Goal: Task Accomplishment & Management: Use online tool/utility

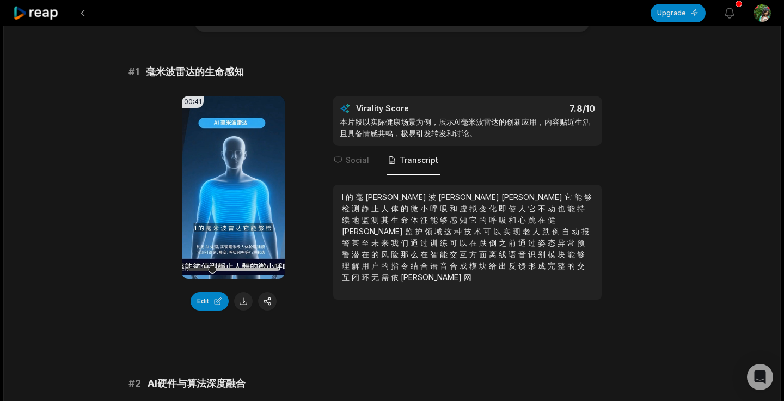
scroll to position [75, 0]
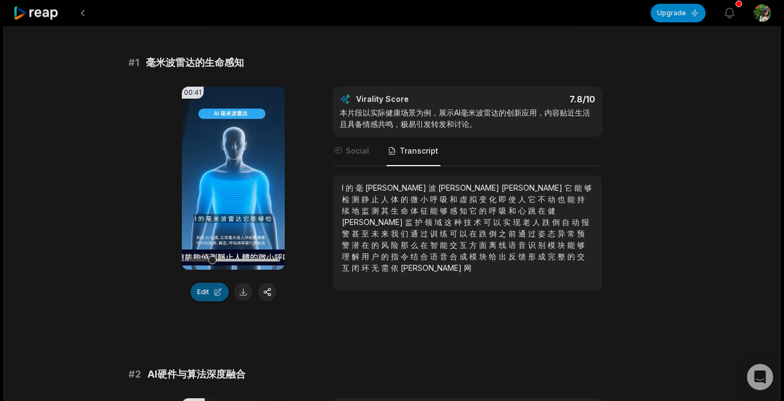
click at [207, 291] on button "Edit" at bounding box center [210, 291] width 38 height 19
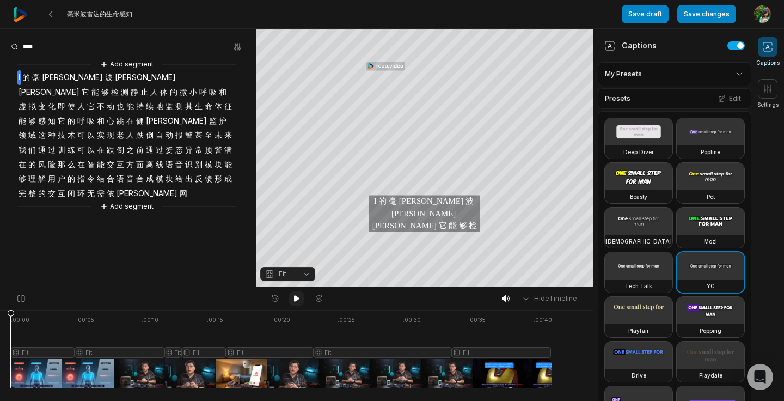
click at [297, 299] on icon at bounding box center [296, 298] width 5 height 7
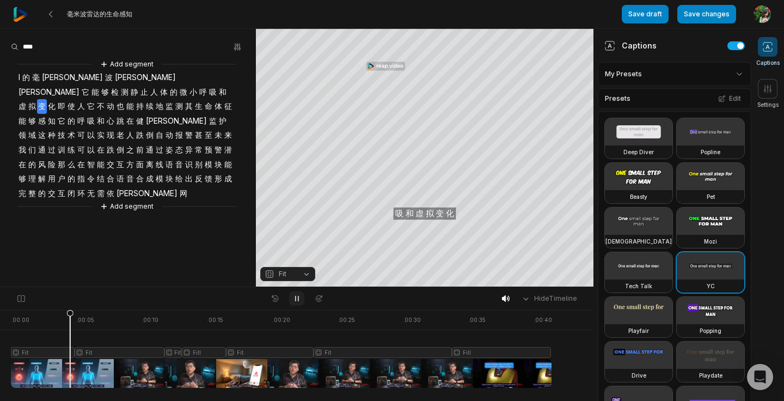
click at [298, 298] on icon at bounding box center [296, 298] width 9 height 9
click at [19, 77] on span "I" at bounding box center [19, 77] width 4 height 15
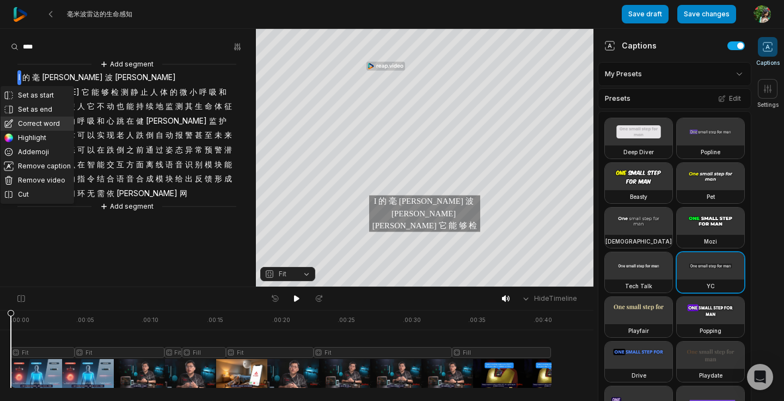
click at [56, 122] on button "Correct word" at bounding box center [37, 123] width 73 height 14
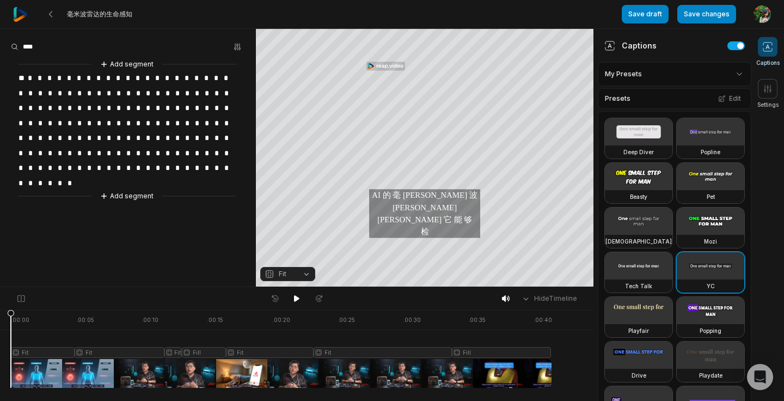
click at [88, 78] on span "*" at bounding box center [90, 78] width 10 height 15
click at [89, 77] on span "*" at bounding box center [90, 78] width 10 height 15
click at [86, 77] on span "*" at bounding box center [90, 78] width 10 height 15
click at [128, 192] on button "Add segment" at bounding box center [127, 196] width 58 height 12
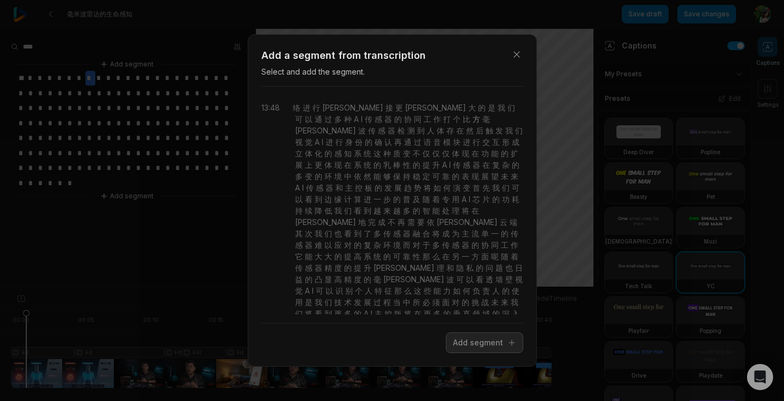
click at [470, 117] on span "方" at bounding box center [475, 118] width 10 height 11
click at [519, 53] on icon "button" at bounding box center [516, 54] width 11 height 11
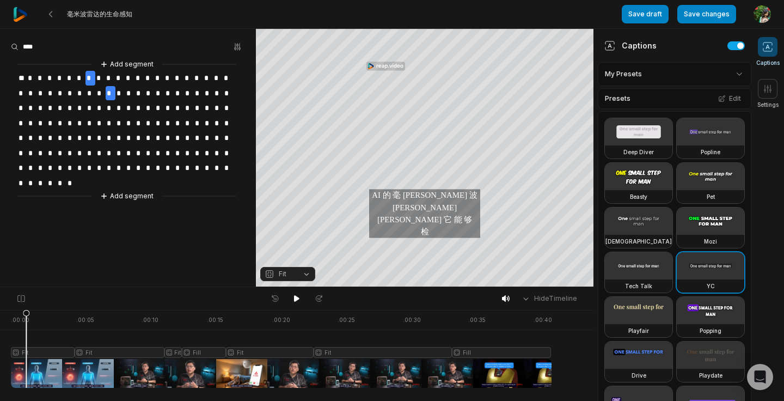
click at [114, 86] on span "*" at bounding box center [111, 93] width 10 height 15
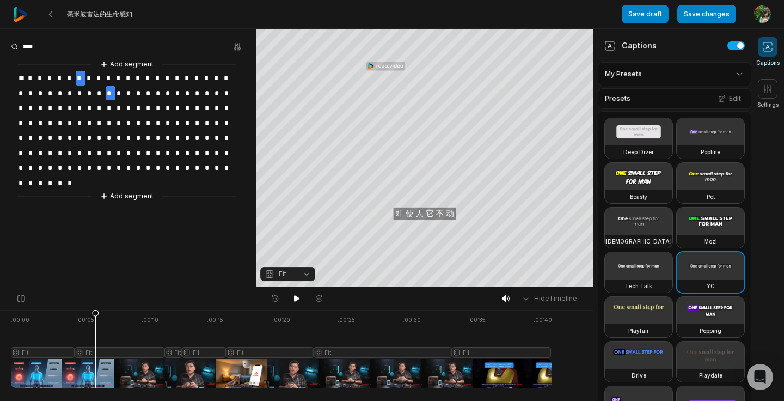
click at [83, 75] on span "*" at bounding box center [81, 78] width 10 height 15
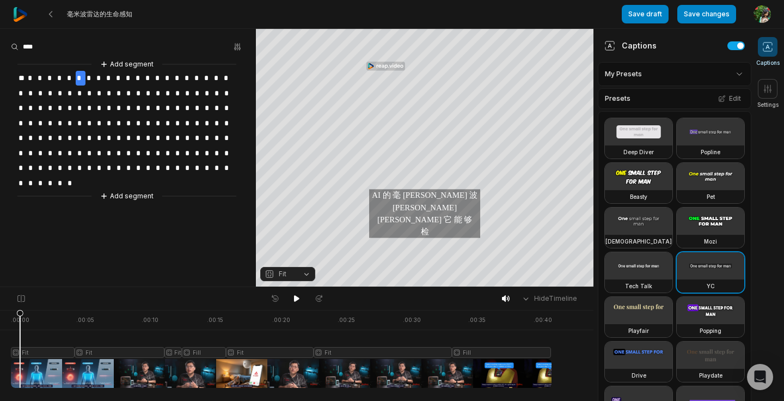
click at [89, 76] on span "*" at bounding box center [90, 78] width 10 height 15
click at [161, 101] on span "*" at bounding box center [160, 108] width 10 height 15
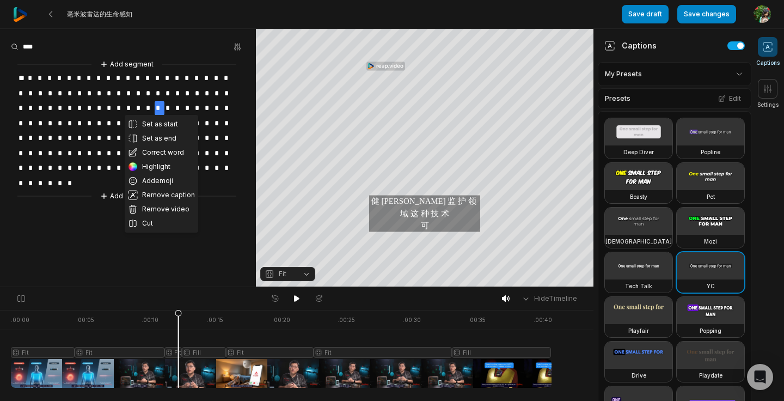
click at [77, 77] on span "*" at bounding box center [81, 78] width 10 height 15
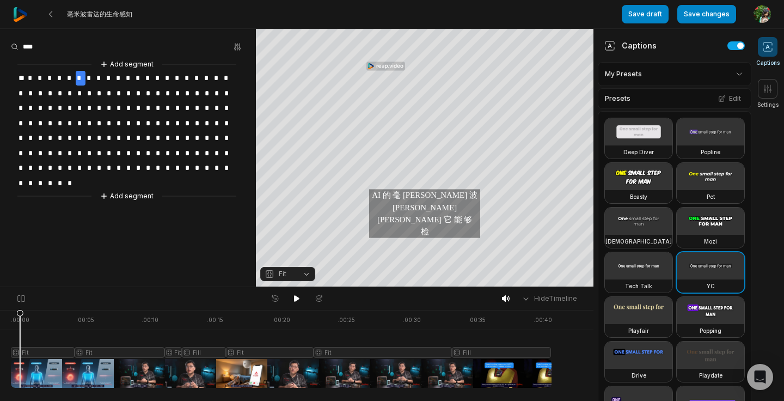
click at [85, 77] on span "*" at bounding box center [90, 78] width 10 height 15
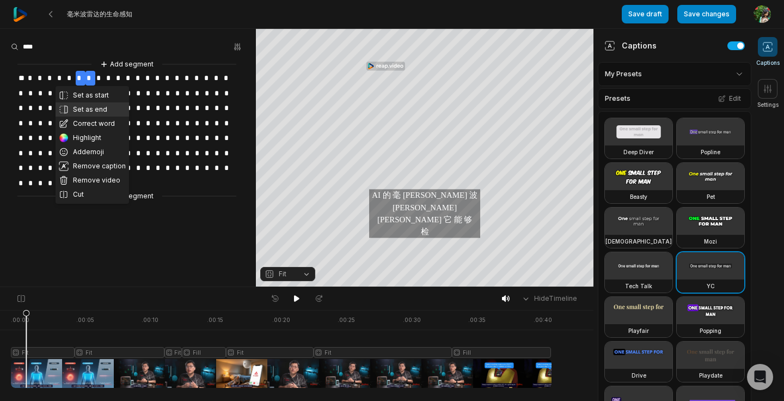
click at [90, 109] on button "Set as end" at bounding box center [92, 109] width 73 height 14
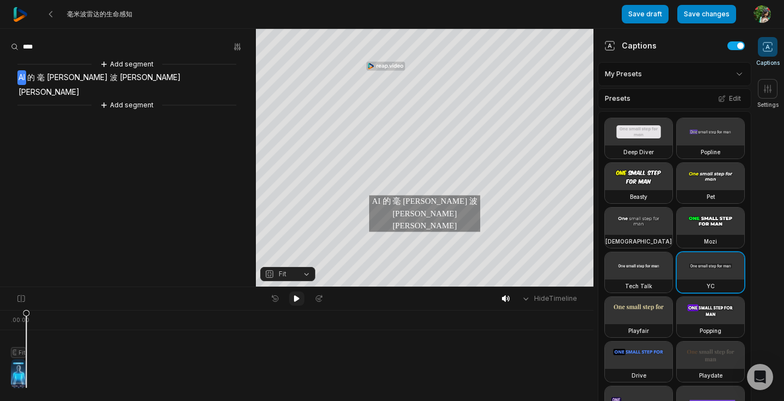
click at [294, 297] on icon at bounding box center [296, 298] width 5 height 7
click at [178, 210] on aside "Add segment AI 的 毫 米 波 雷 达 Add segment" at bounding box center [128, 157] width 256 height 257
click at [272, 302] on icon at bounding box center [274, 298] width 9 height 9
click at [54, 13] on icon at bounding box center [50, 14] width 9 height 9
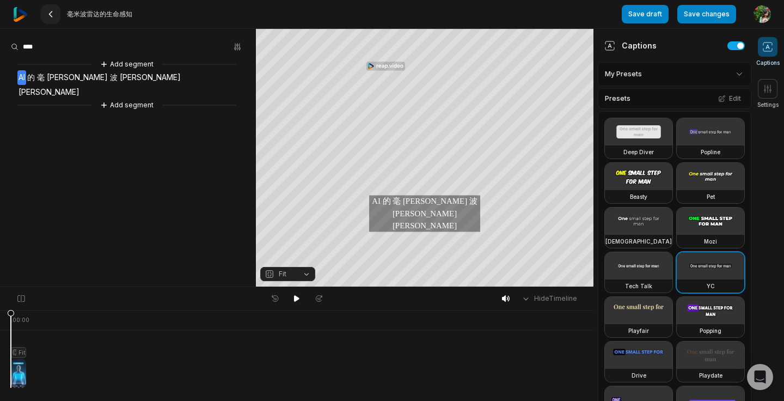
click at [51, 14] on icon at bounding box center [50, 14] width 9 height 9
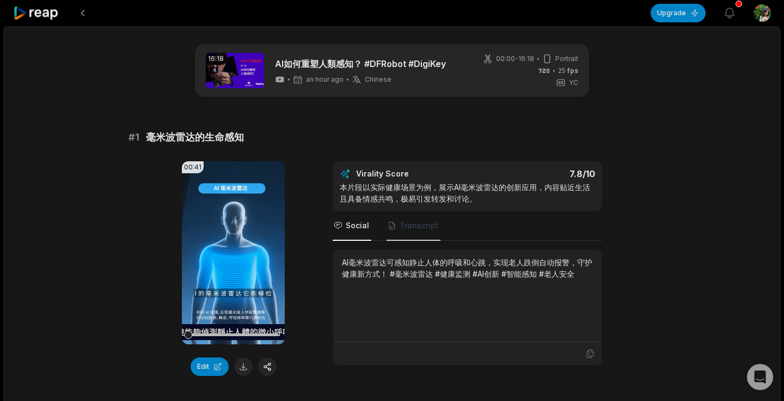
click at [400, 230] on span "Transcript" at bounding box center [419, 225] width 39 height 11
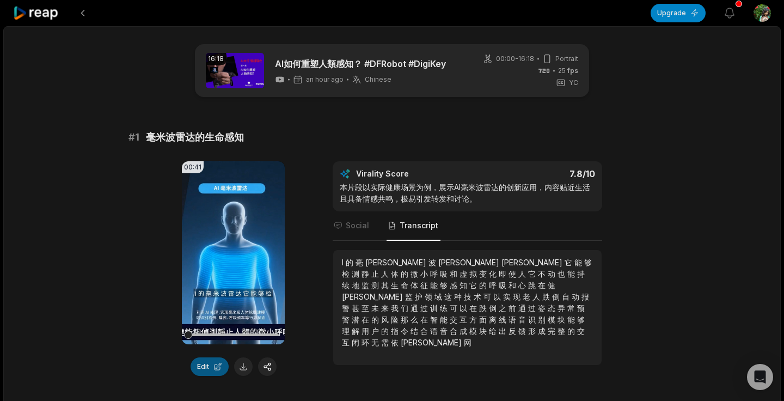
click at [202, 365] on button "Edit" at bounding box center [210, 366] width 38 height 19
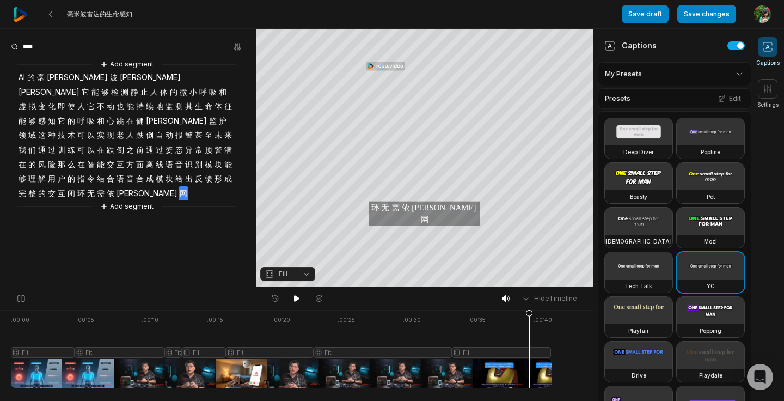
drag, startPoint x: 488, startPoint y: 314, endPoint x: 530, endPoint y: 341, distance: 49.2
click at [530, 341] on icon at bounding box center [529, 351] width 7 height 83
click at [738, 76] on html "毫米波雷达的生命感知 Save draft Save changes Open user menu Captions Settings Your browse…" at bounding box center [392, 200] width 784 height 401
click at [687, 13] on button "Save changes" at bounding box center [706, 14] width 59 height 19
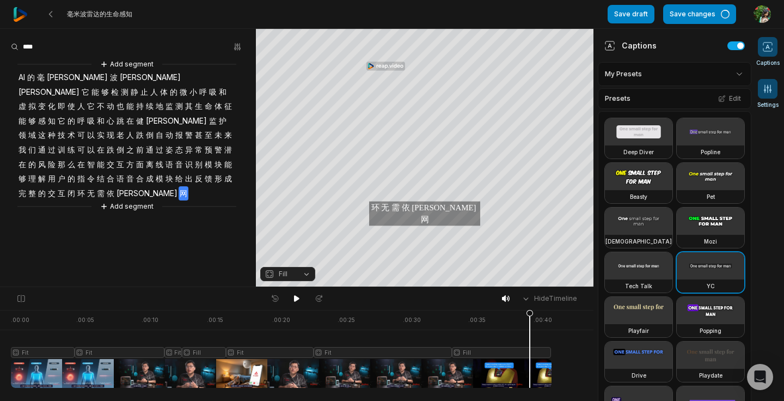
click at [775, 90] on span at bounding box center [768, 89] width 20 height 20
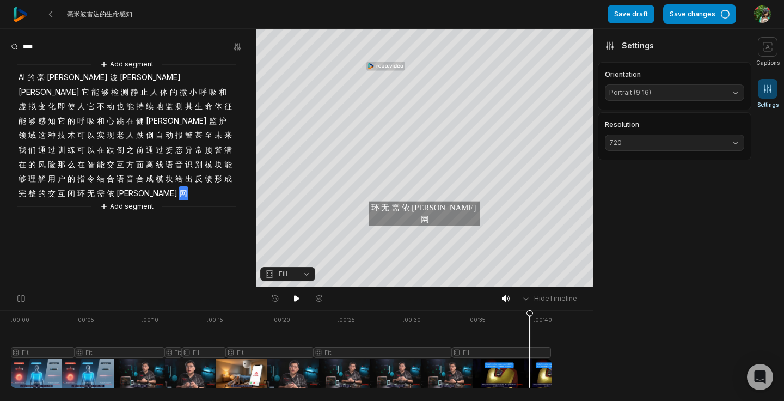
click at [710, 91] on span "Portrait (9:16)" at bounding box center [665, 93] width 113 height 10
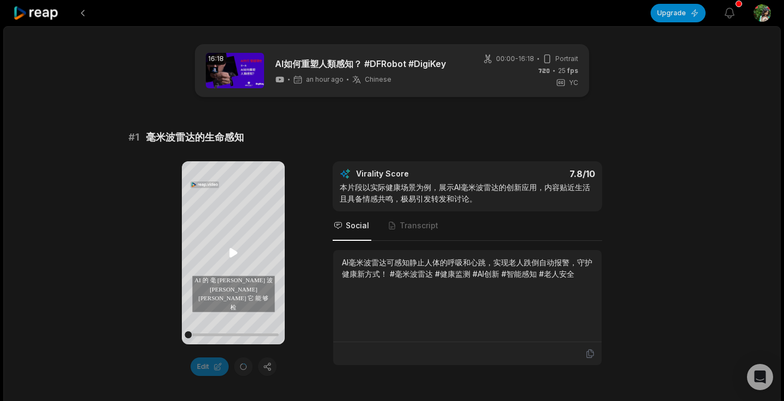
click at [230, 254] on icon at bounding box center [233, 252] width 8 height 9
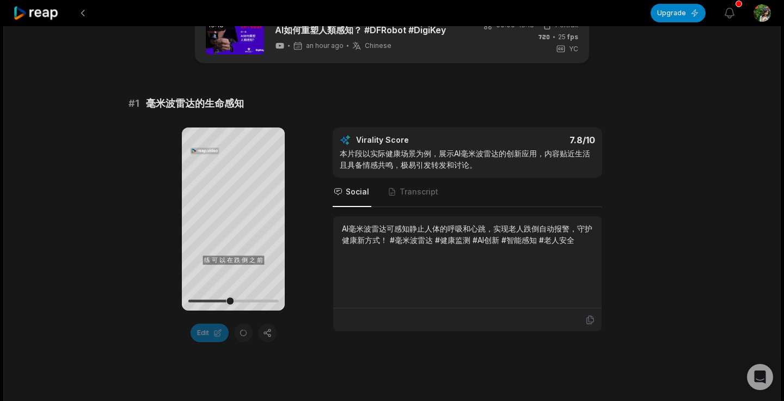
scroll to position [33, 0]
click at [689, 19] on button "Upgrade" at bounding box center [677, 13] width 55 height 19
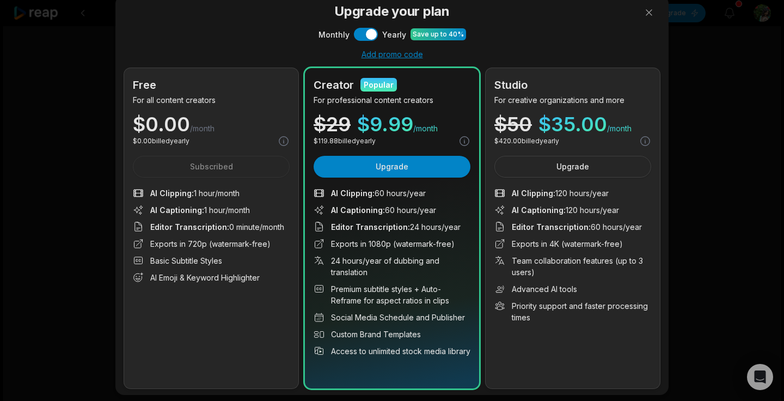
scroll to position [35, 0]
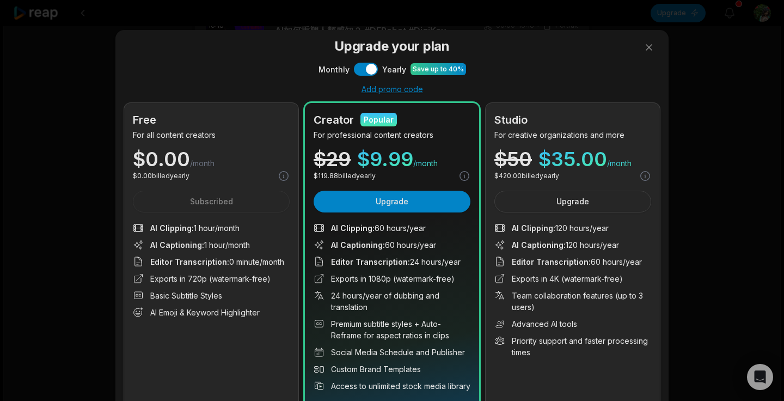
scroll to position [35, 0]
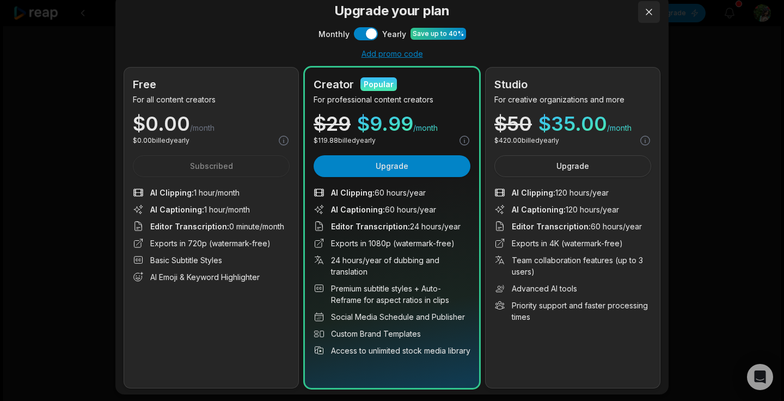
click at [649, 15] on button at bounding box center [649, 12] width 22 height 22
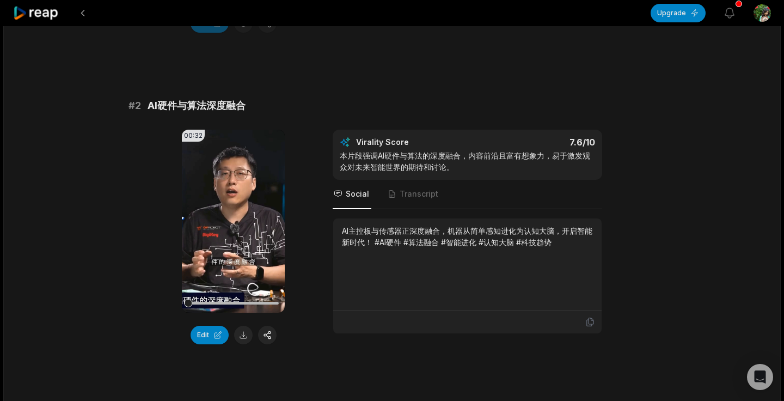
scroll to position [356, 0]
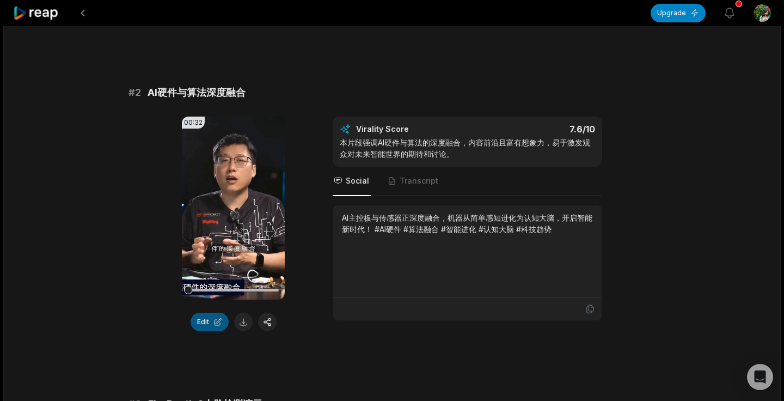
click at [206, 325] on button "Edit" at bounding box center [210, 321] width 38 height 19
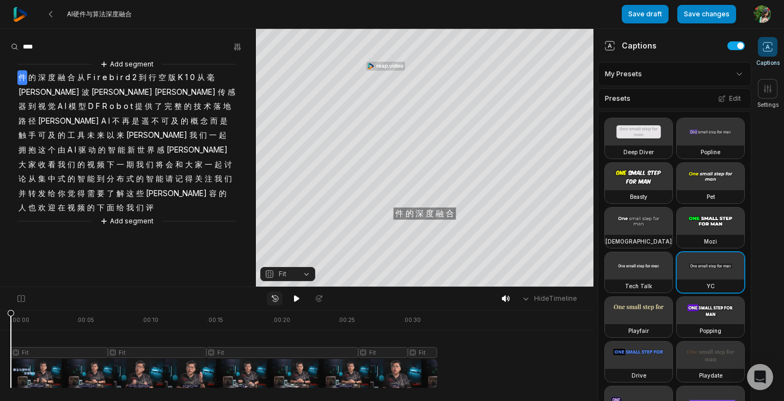
click at [275, 300] on icon at bounding box center [274, 298] width 9 height 9
click at [275, 299] on icon at bounding box center [276, 299] width 2 height 2
click at [298, 296] on icon at bounding box center [296, 298] width 9 height 9
click at [51, 13] on icon at bounding box center [50, 14] width 9 height 9
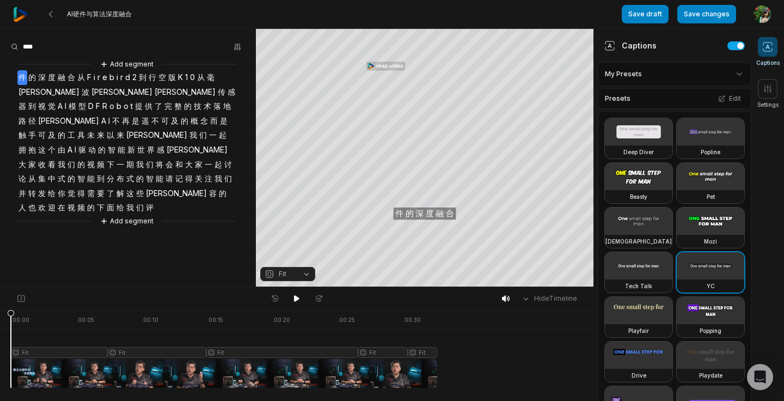
drag, startPoint x: 73, startPoint y: 353, endPoint x: 2, endPoint y: 356, distance: 71.4
click at [2, 356] on div ". 00:00 . 00:05 . 00:10 . 00:15 . 00:20 . 00:25 . 00:30 Fit Fit Fit Fit Fit" at bounding box center [296, 355] width 593 height 91
click at [299, 275] on button "Fit" at bounding box center [287, 274] width 55 height 14
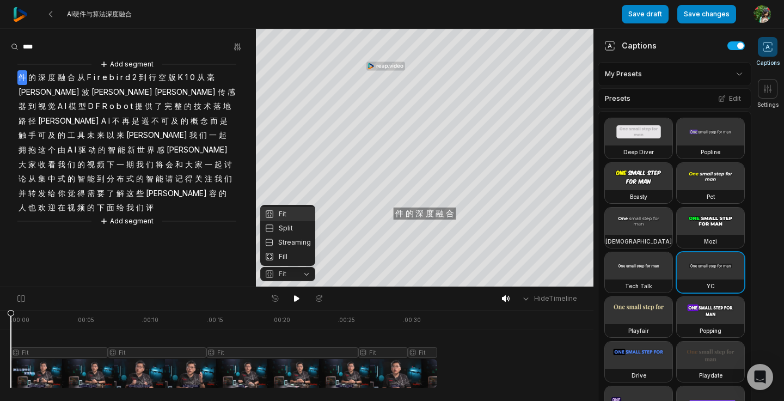
click at [208, 258] on div "Your browser does not support mp4 format. Your browser does not support mp4 for…" at bounding box center [296, 158] width 593 height 258
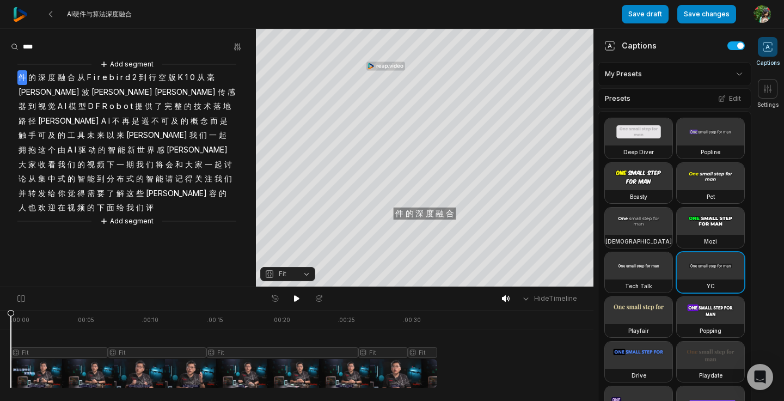
drag, startPoint x: 18, startPoint y: 377, endPoint x: 3, endPoint y: 382, distance: 16.0
click at [2, 382] on div ". 00:00 . 00:05 . 00:10 . 00:15 . 00:20 . 00:25 . 00:30 Fit Fit Fit Fit Fit" at bounding box center [296, 355] width 593 height 91
drag, startPoint x: 23, startPoint y: 378, endPoint x: 9, endPoint y: 377, distance: 14.2
click at [11, 377] on div at bounding box center [224, 349] width 426 height 78
click at [296, 271] on button "Fit" at bounding box center [287, 274] width 55 height 14
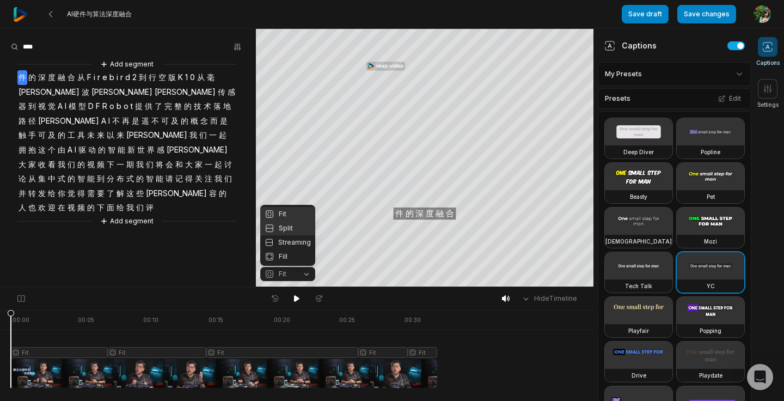
click at [294, 231] on div "Split" at bounding box center [287, 228] width 55 height 14
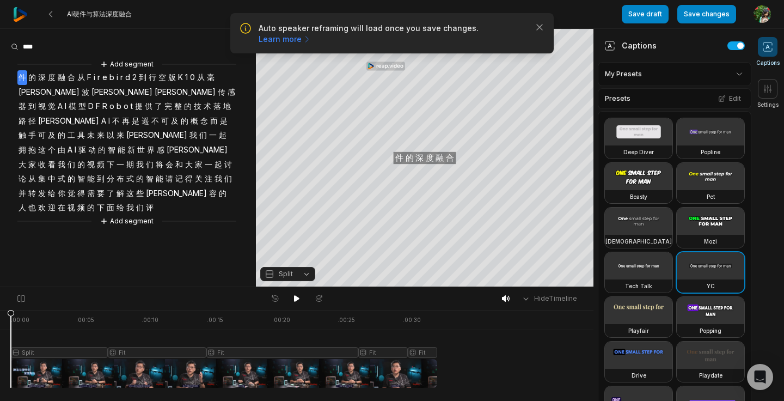
click at [299, 271] on button "Split" at bounding box center [287, 274] width 55 height 14
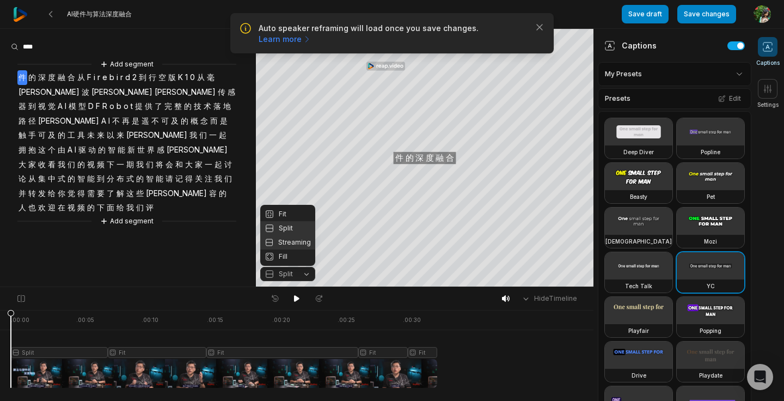
click at [293, 243] on div "Streaming" at bounding box center [287, 242] width 55 height 14
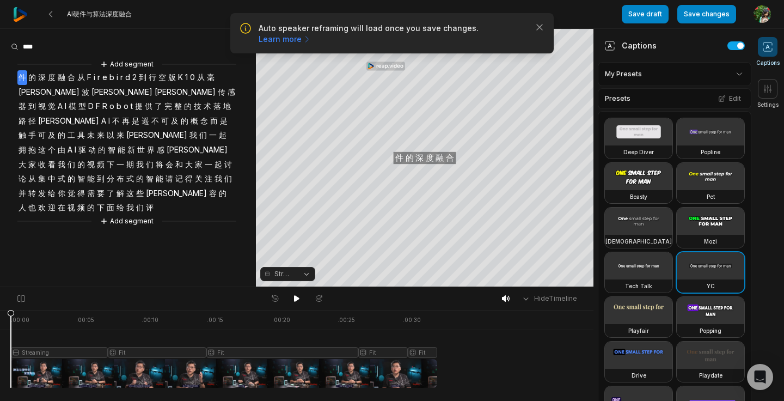
click at [291, 274] on span "Streaming" at bounding box center [283, 274] width 19 height 10
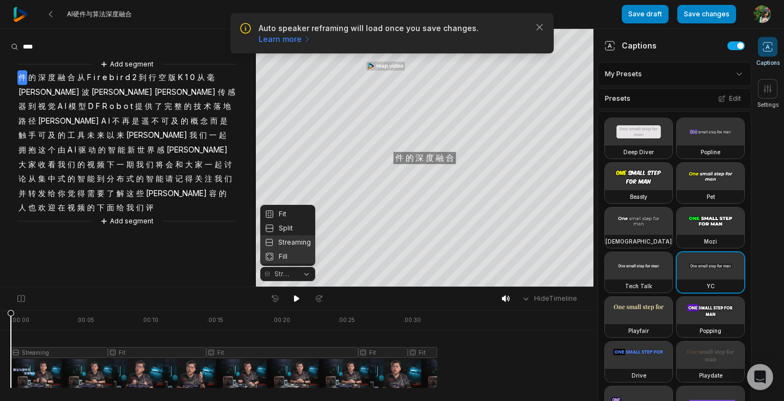
click at [287, 258] on div "Fill" at bounding box center [287, 256] width 55 height 14
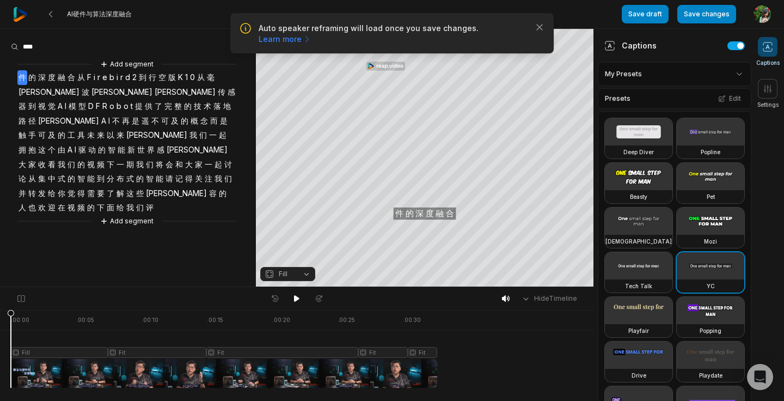
click at [291, 273] on span "Fill" at bounding box center [279, 274] width 29 height 10
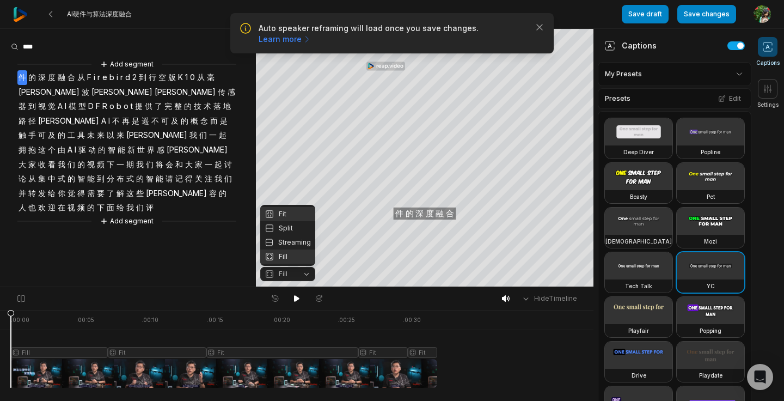
click at [288, 216] on div "Fit" at bounding box center [287, 214] width 55 height 14
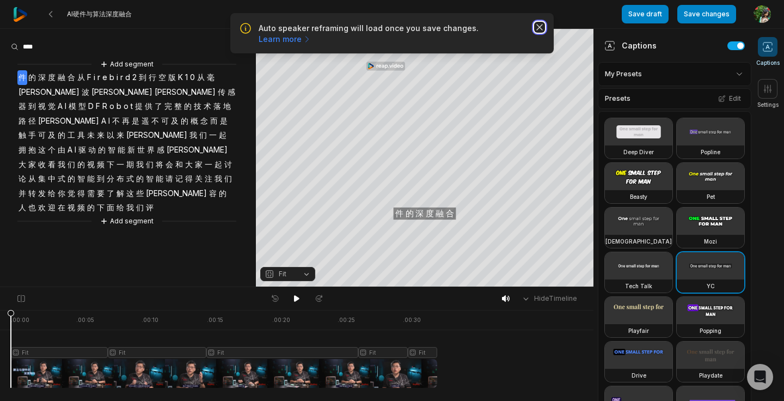
click at [539, 29] on icon "button" at bounding box center [539, 27] width 11 height 11
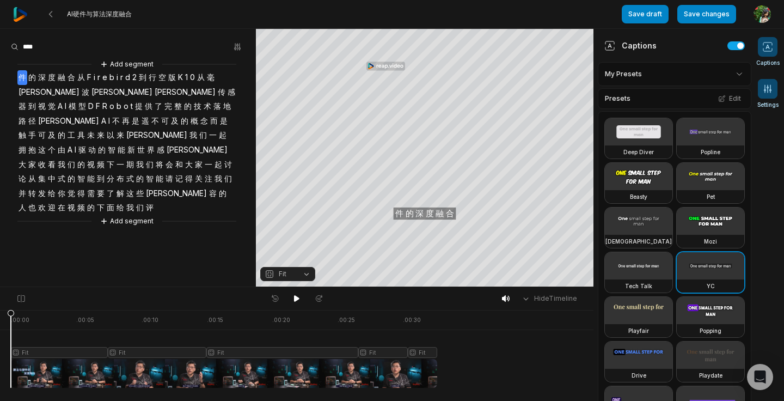
click at [772, 99] on button "Settings" at bounding box center [767, 94] width 21 height 30
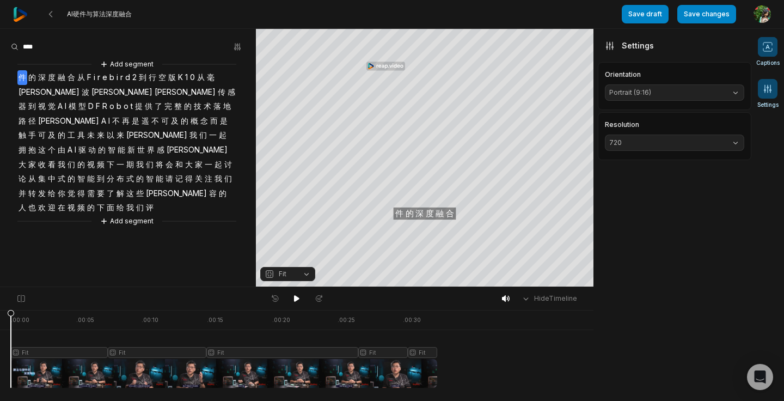
click at [766, 53] on span at bounding box center [768, 47] width 20 height 20
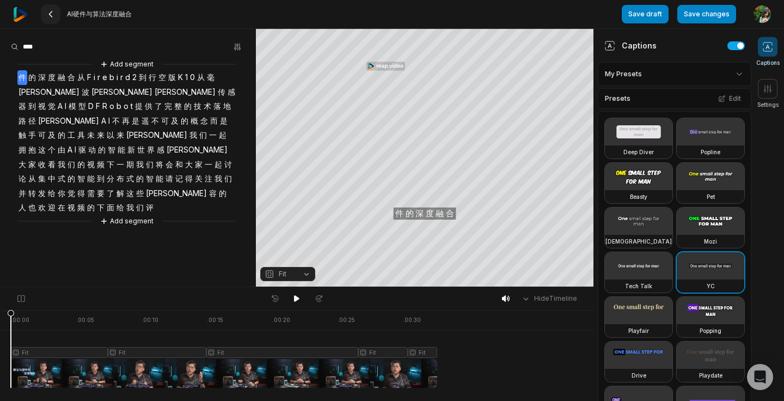
click at [54, 20] on button at bounding box center [51, 14] width 20 height 20
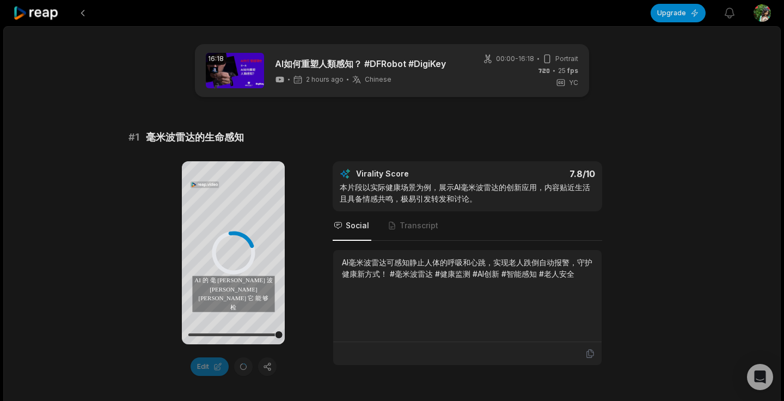
click at [50, 15] on icon at bounding box center [36, 13] width 46 height 15
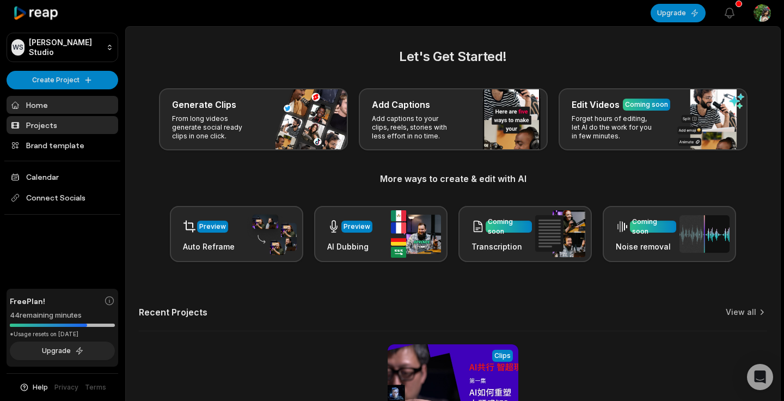
click at [51, 120] on link "Projects" at bounding box center [63, 125] width 112 height 18
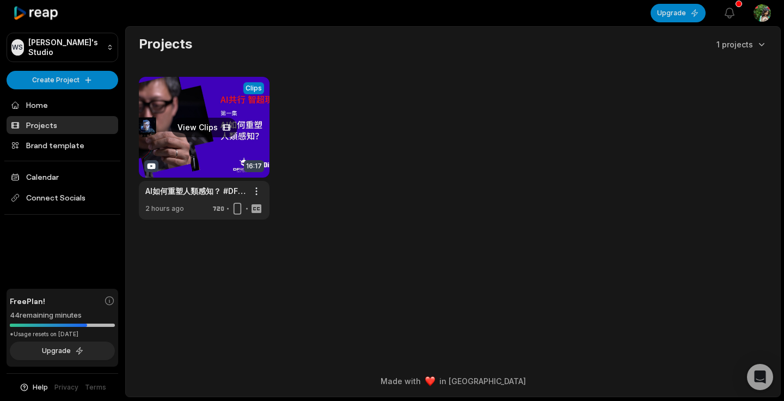
click at [206, 133] on link at bounding box center [204, 148] width 131 height 143
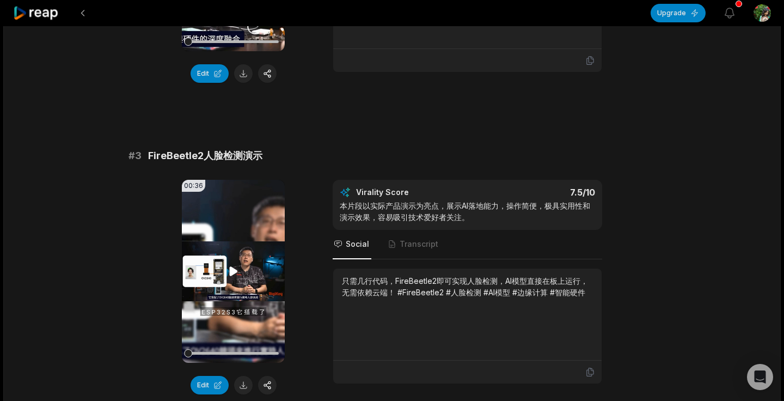
scroll to position [675, 0]
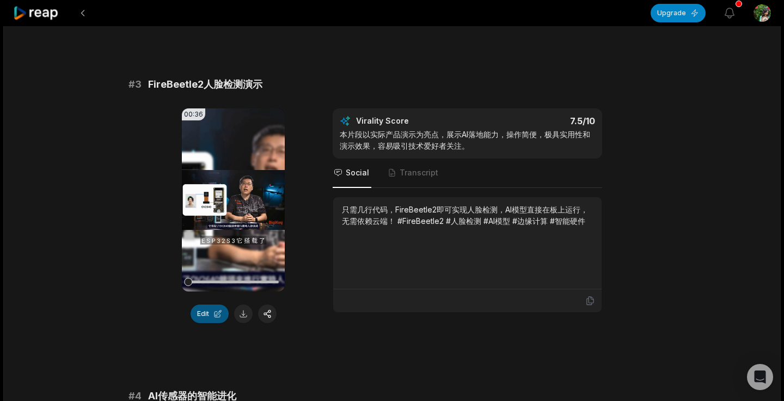
click at [207, 310] on button "Edit" at bounding box center [210, 313] width 38 height 19
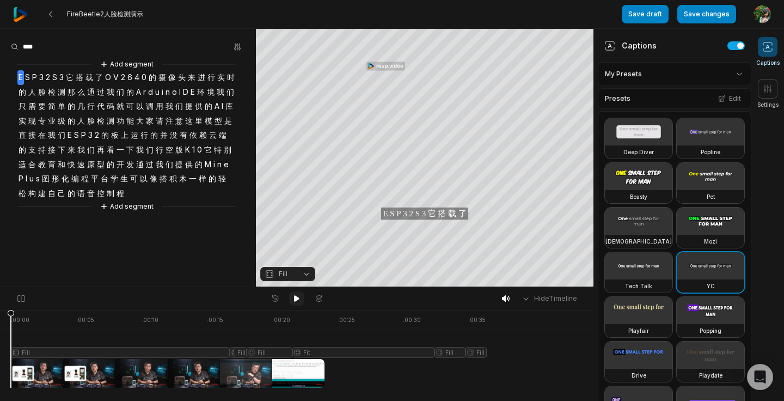
click at [296, 300] on icon at bounding box center [296, 298] width 5 height 7
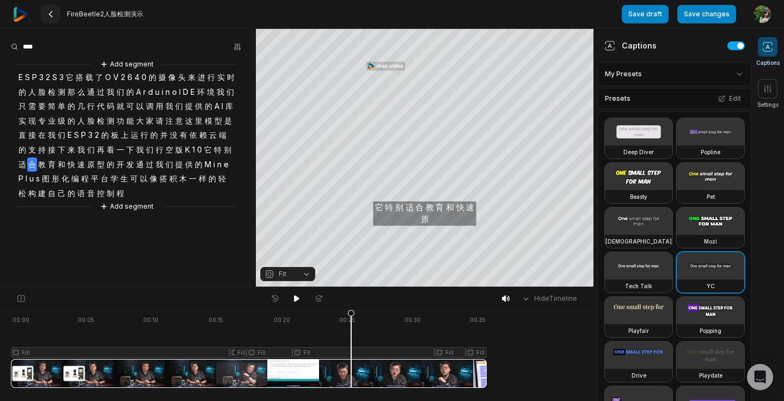
click at [52, 16] on 335 at bounding box center [51, 13] width 3 height 5
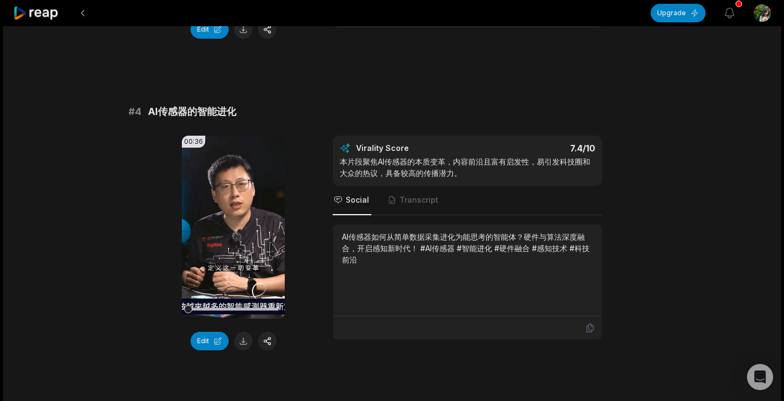
scroll to position [971, 0]
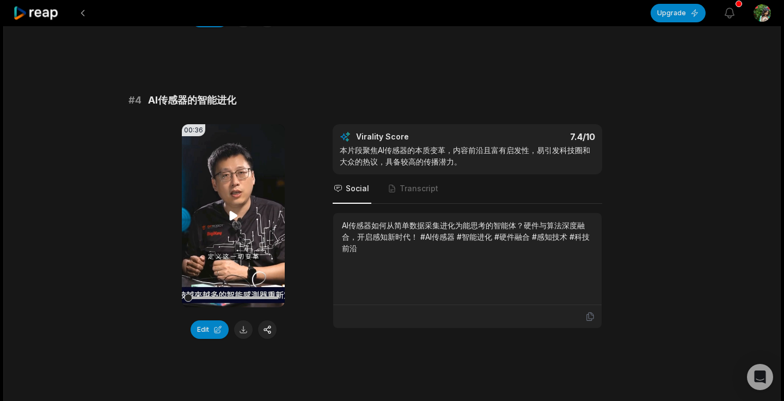
click at [234, 216] on icon at bounding box center [233, 215] width 8 height 9
click at [413, 194] on span "Transcript" at bounding box center [413, 188] width 54 height 29
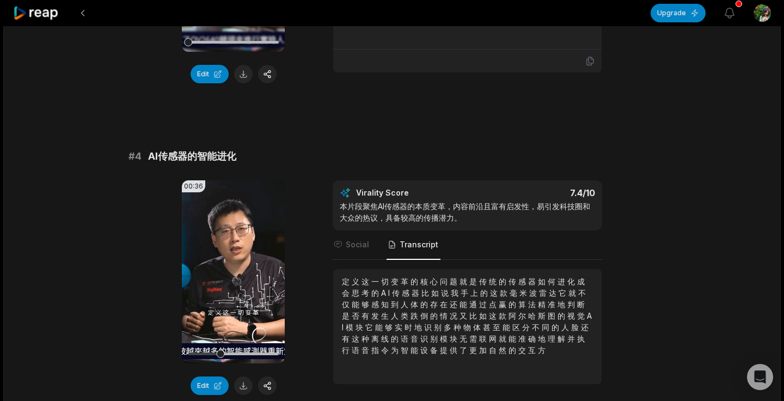
scroll to position [911, 0]
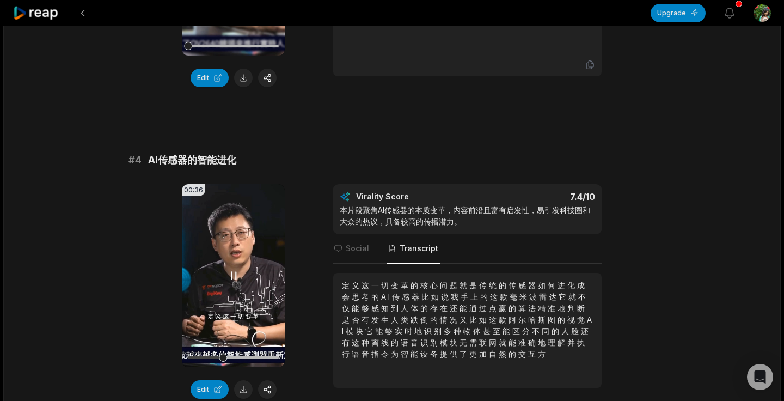
click at [224, 307] on video "Your browser does not support mp4 format." at bounding box center [233, 275] width 103 height 183
